Goal: Transaction & Acquisition: Purchase product/service

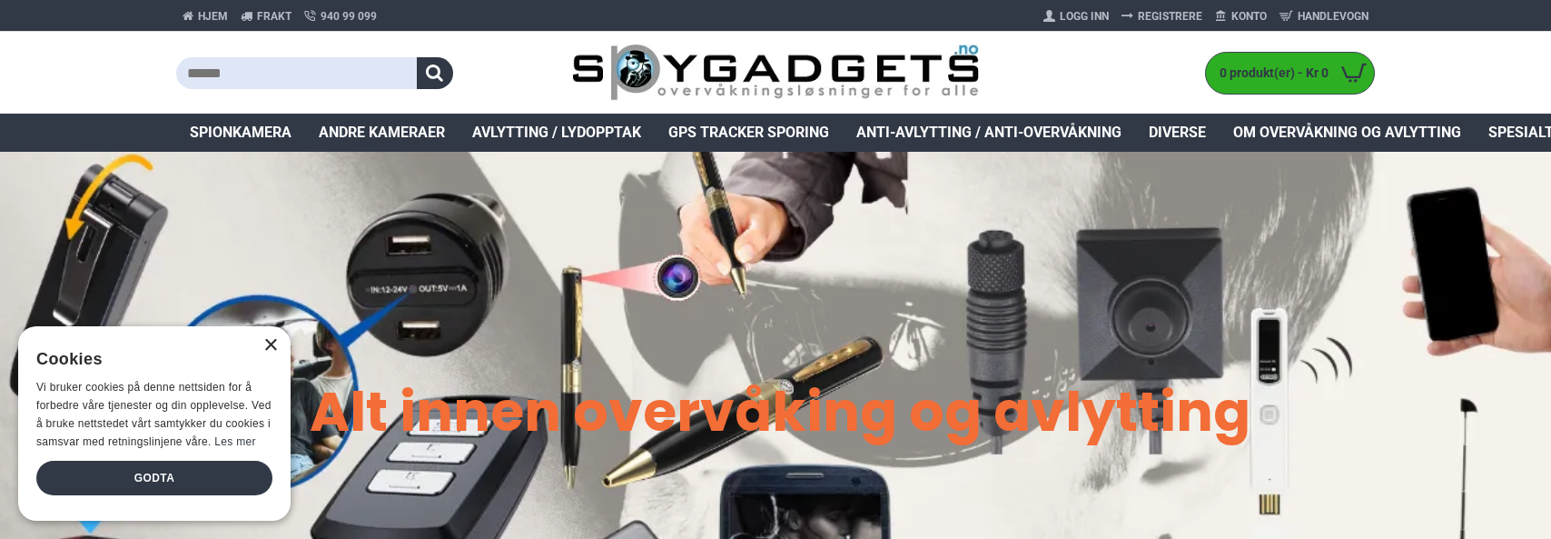
click at [272, 348] on div "×" at bounding box center [270, 346] width 14 height 14
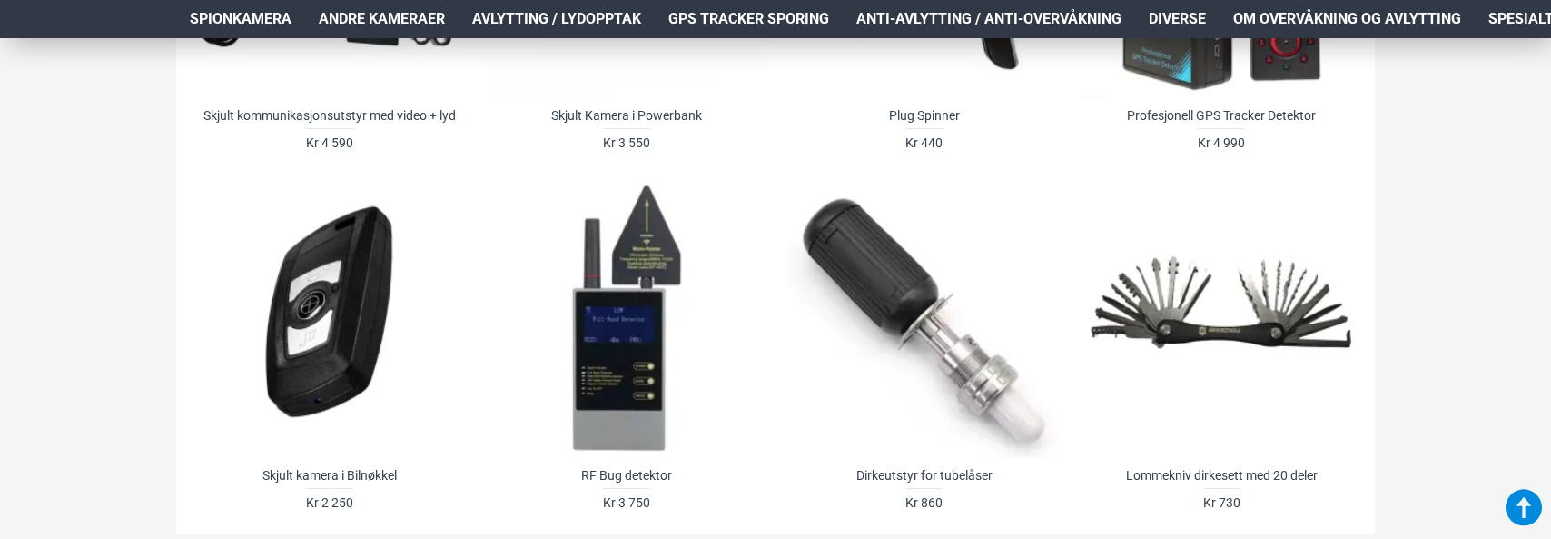
scroll to position [1635, 0]
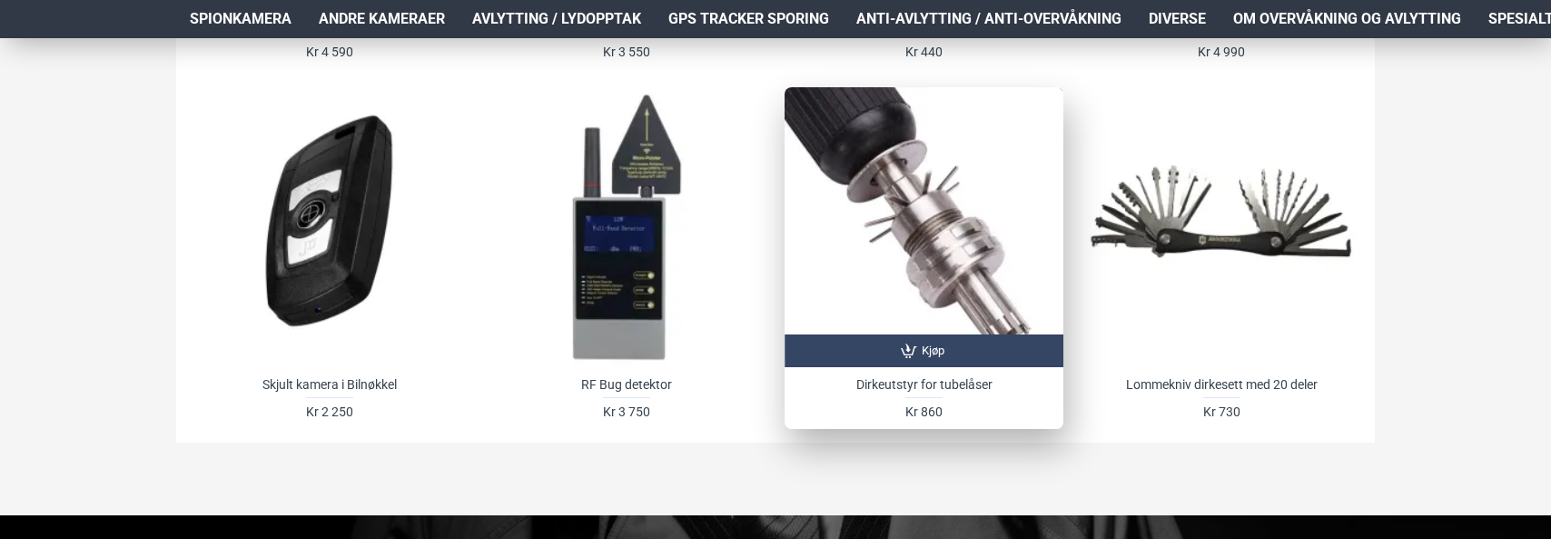
click at [911, 251] on div at bounding box center [924, 226] width 279 height 279
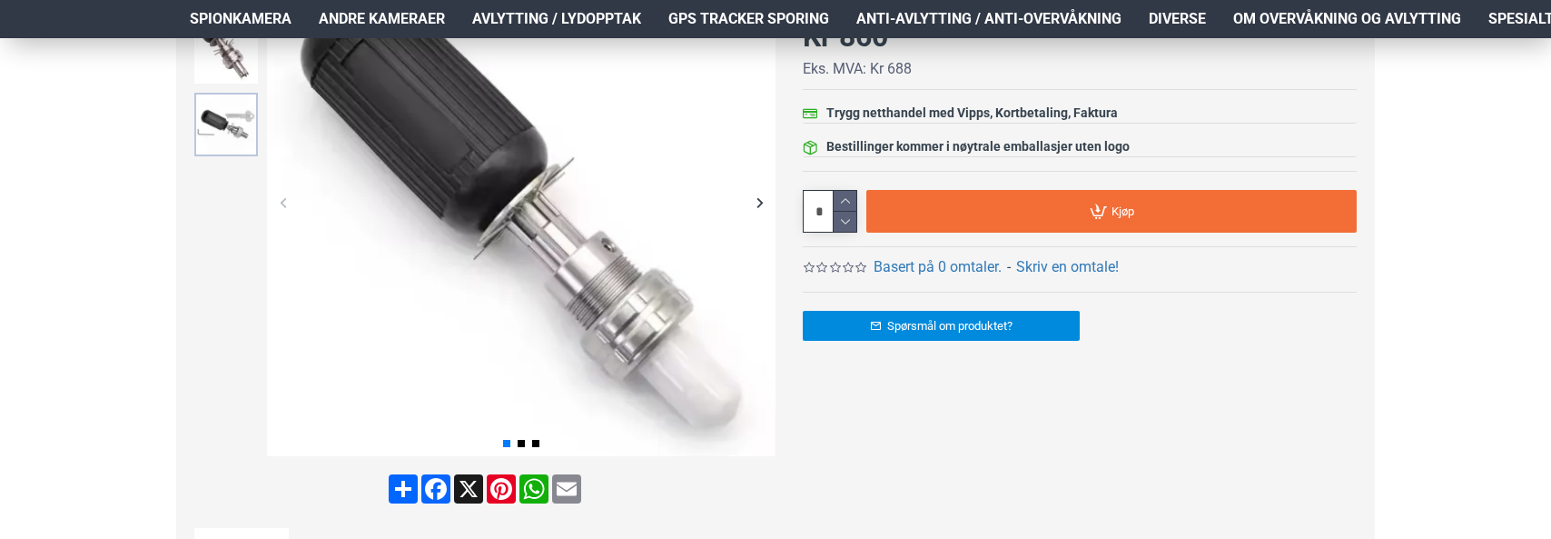
scroll to position [272, 0]
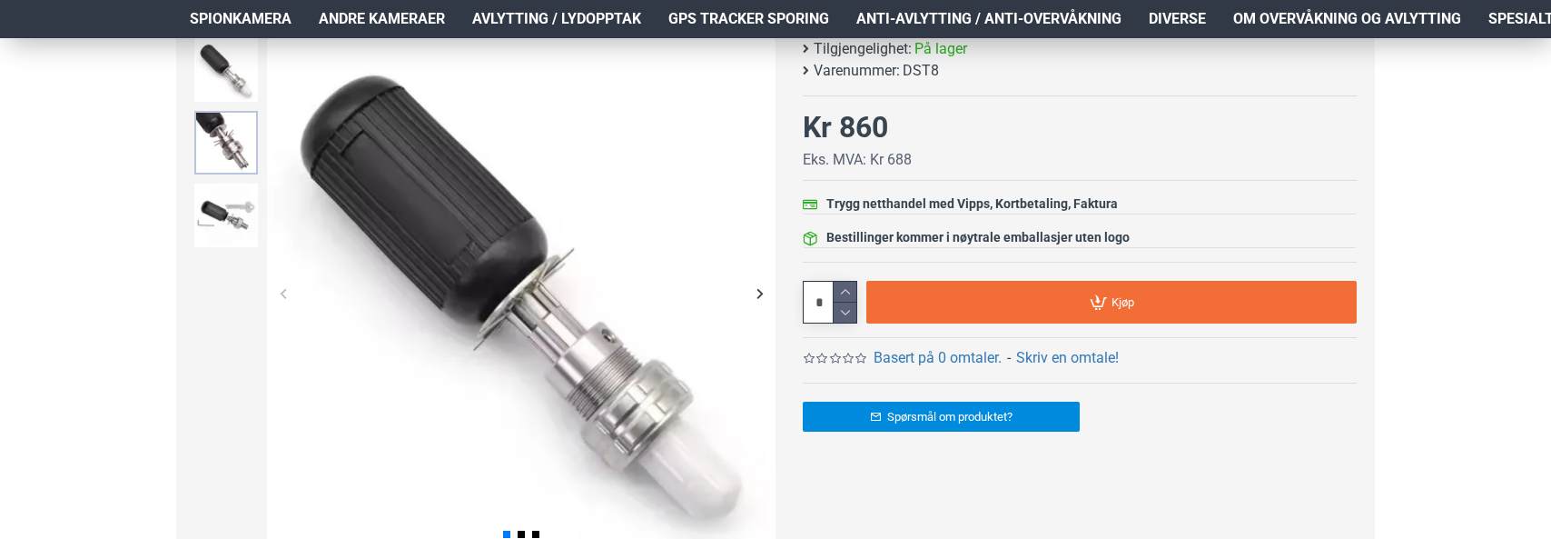
click at [234, 152] on img at bounding box center [226, 143] width 64 height 64
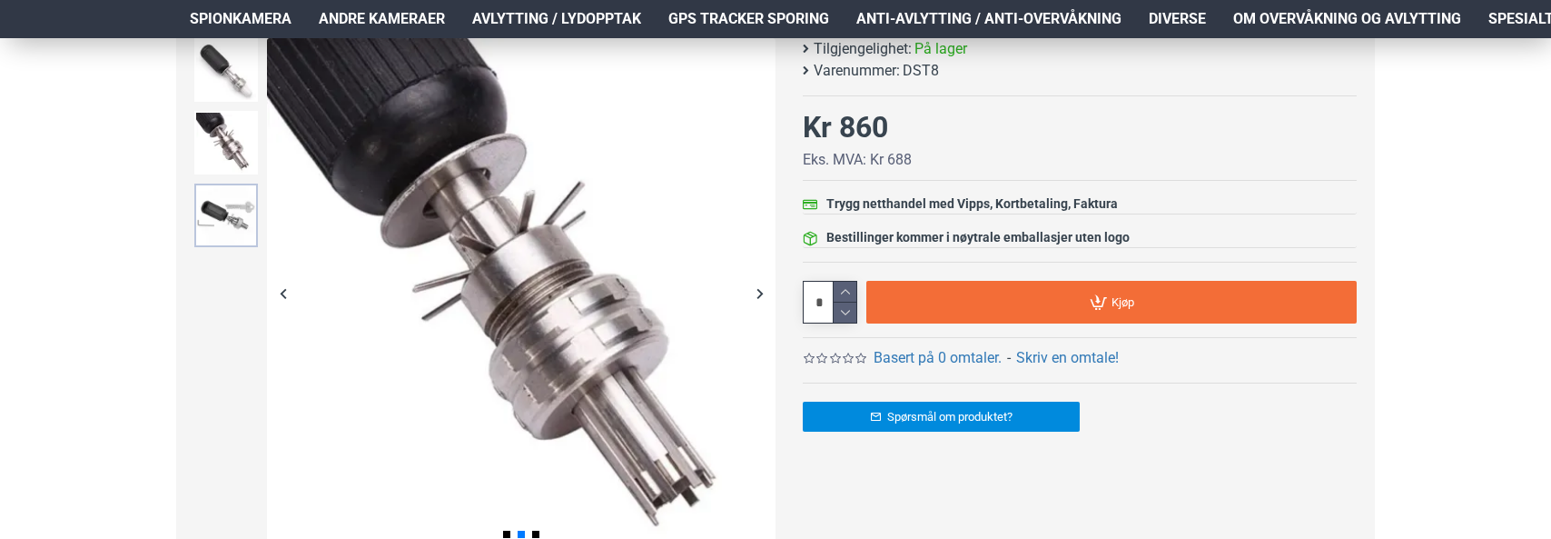
click at [225, 184] on img at bounding box center [226, 215] width 64 height 64
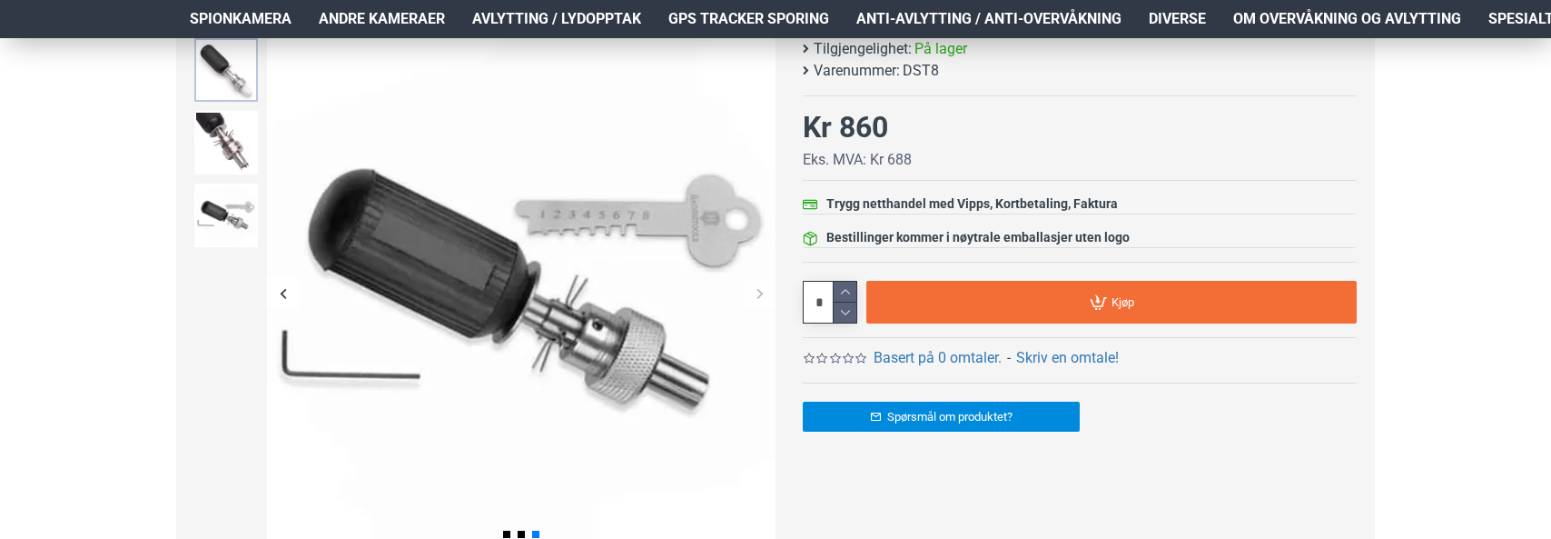
click at [232, 76] on img at bounding box center [226, 70] width 64 height 64
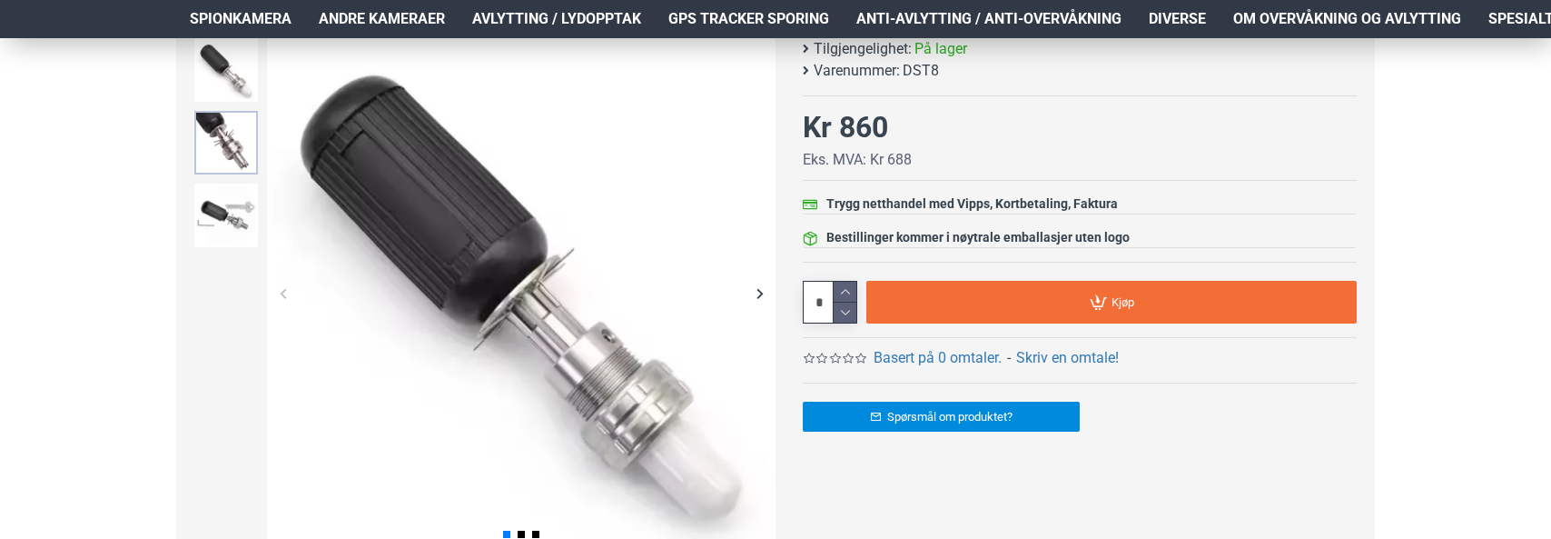
click at [223, 120] on img at bounding box center [226, 143] width 64 height 64
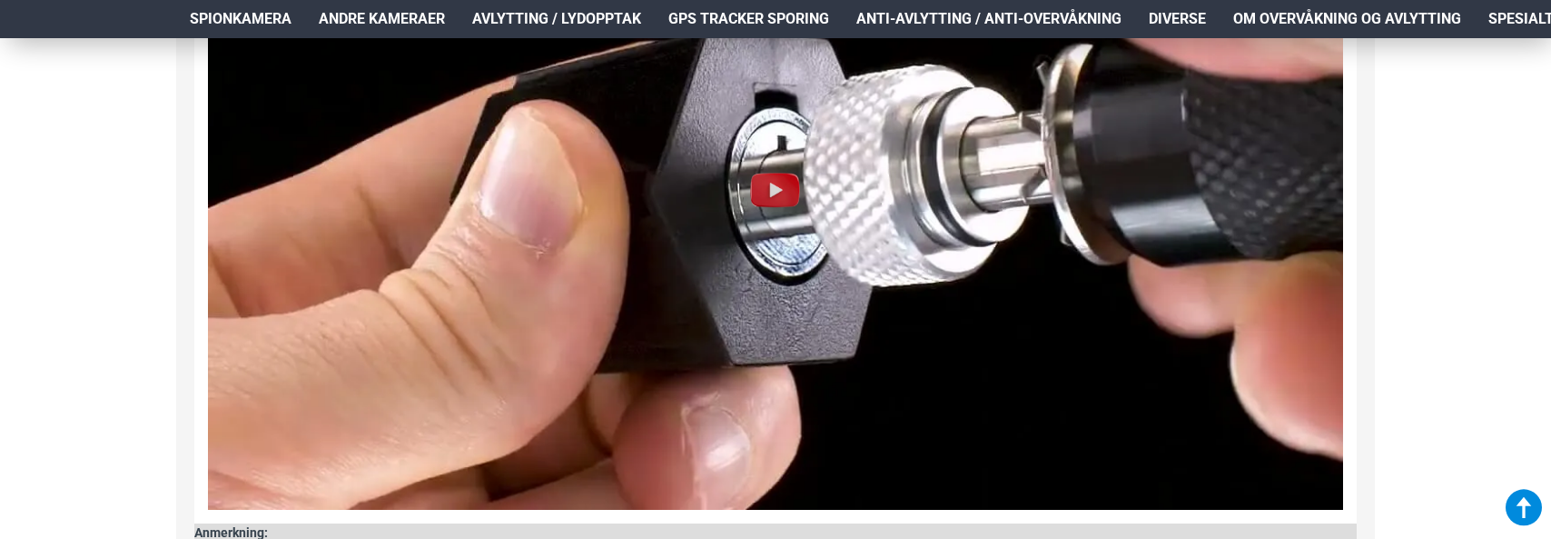
scroll to position [1362, 0]
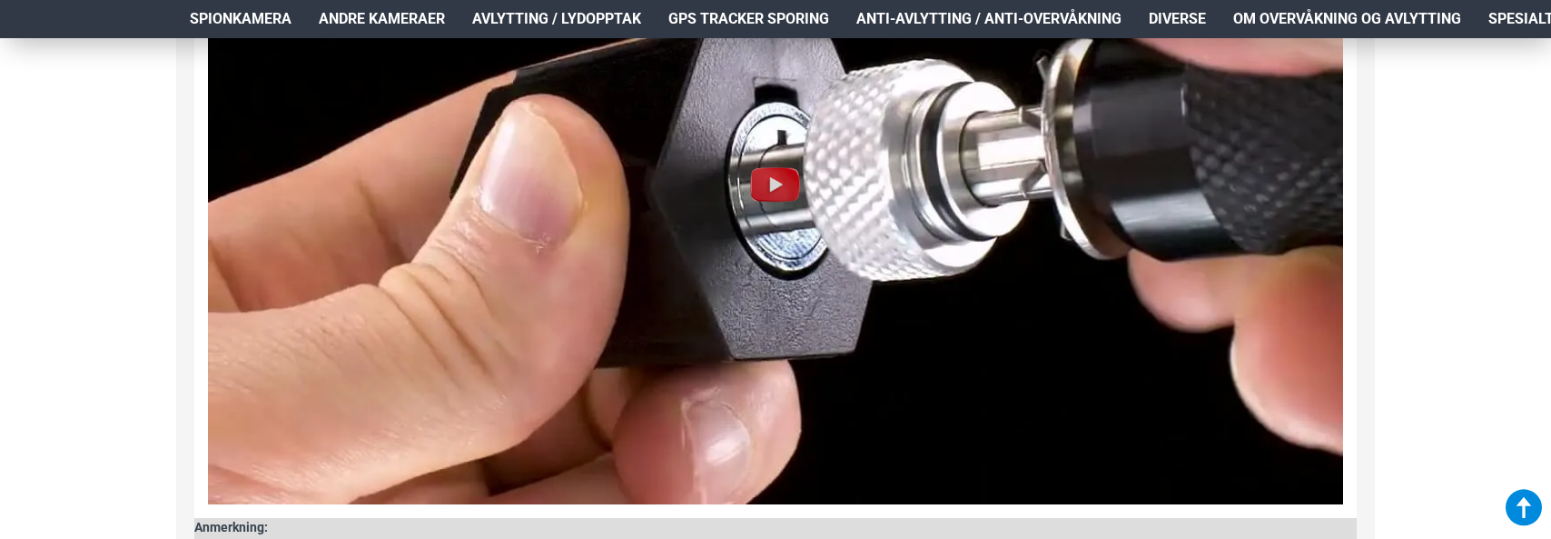
click at [761, 180] on img at bounding box center [776, 184] width 58 height 58
